Goal: Task Accomplishment & Management: Use online tool/utility

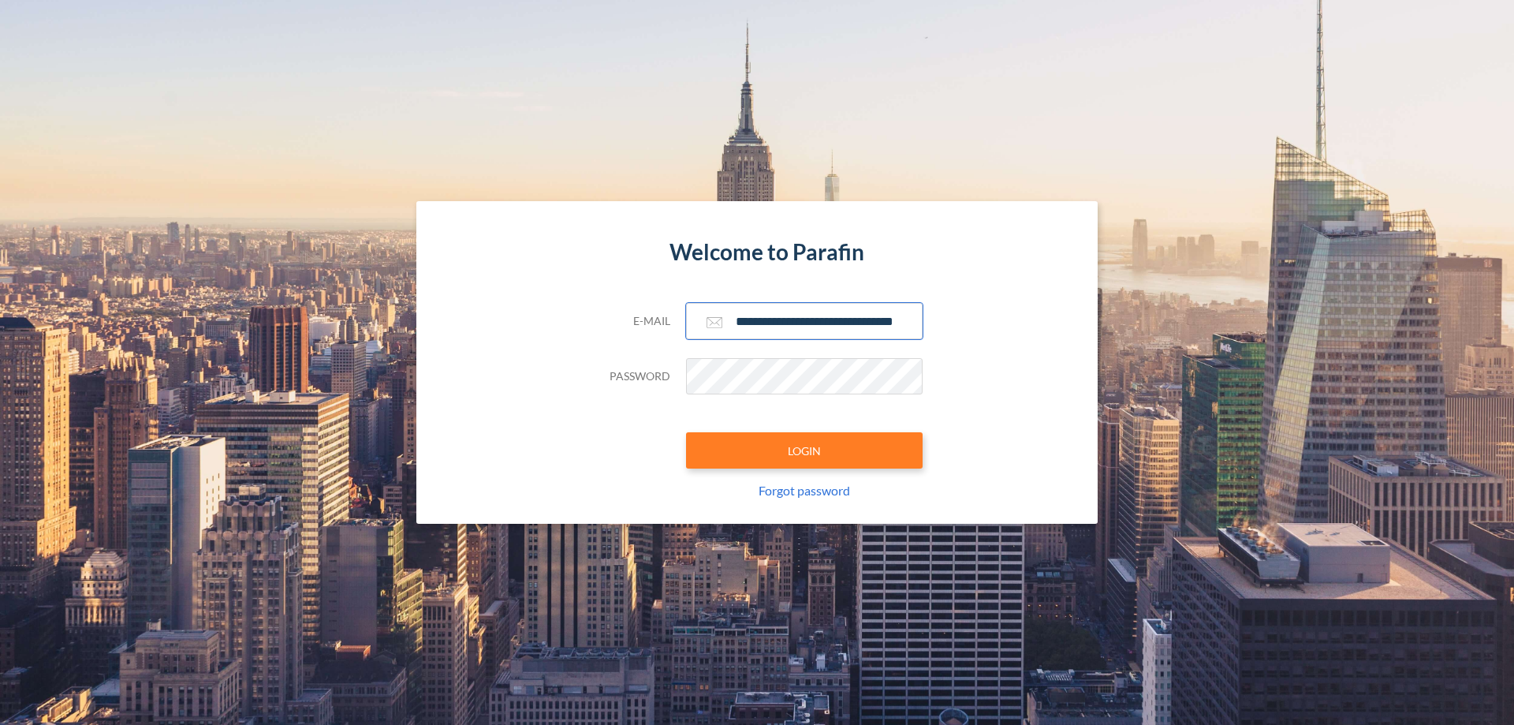
type input "**********"
click at [804, 450] on button "LOGIN" at bounding box center [804, 450] width 237 height 36
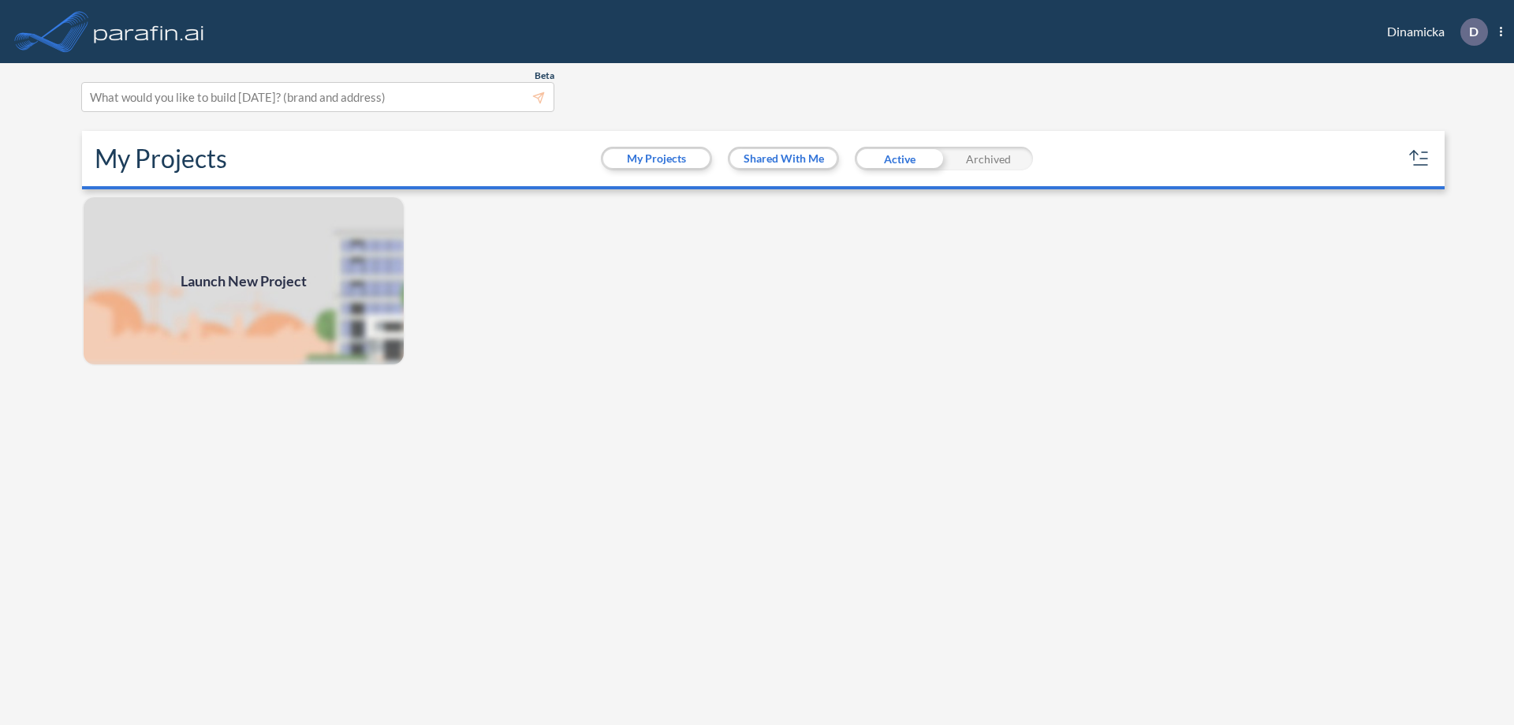
scroll to position [4, 0]
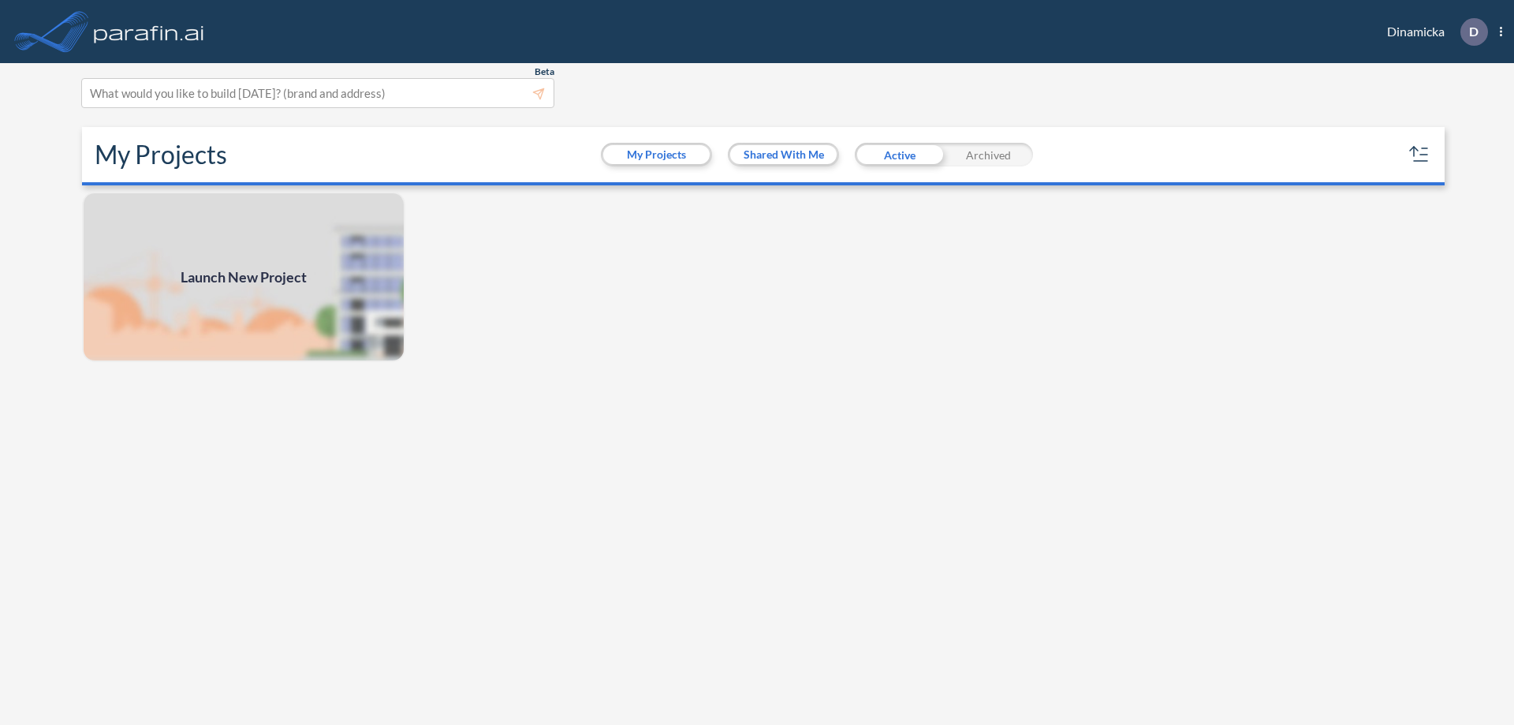
click at [244, 277] on span "Launch New Project" at bounding box center [244, 277] width 126 height 21
